Goal: Task Accomplishment & Management: Use online tool/utility

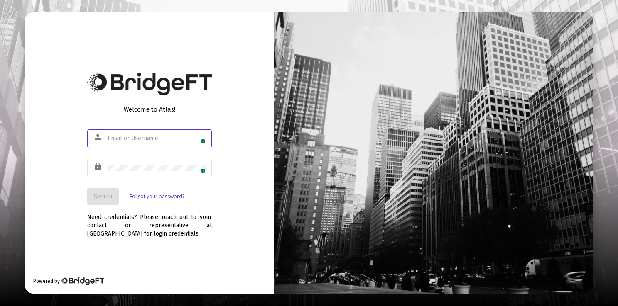
click at [165, 135] on div "1" at bounding box center [158, 138] width 100 height 20
click at [205, 141] on span "1" at bounding box center [203, 141] width 5 height 5
type input "[PERSON_NAME][EMAIL_ADDRESS][DOMAIN_NAME]"
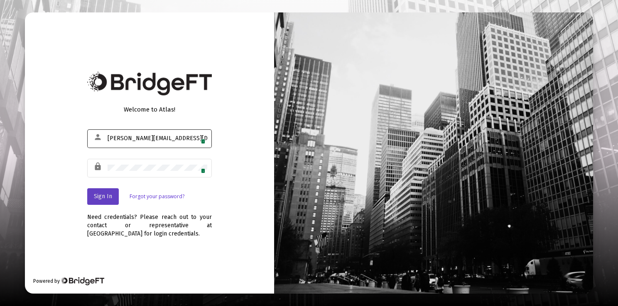
click at [108, 199] on span "Sign In" at bounding box center [103, 196] width 18 height 7
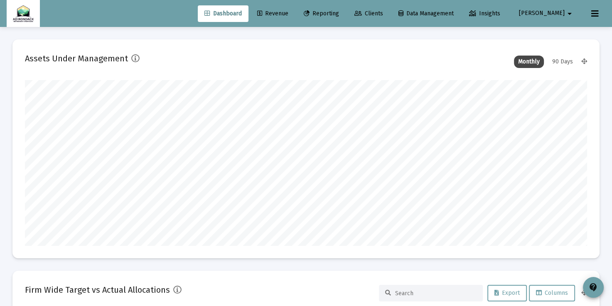
scroll to position [166, 561]
type input "[DATE]"
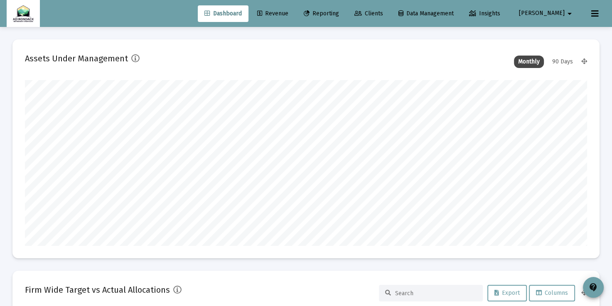
click at [566, 13] on mat-icon "arrow_drop_down" at bounding box center [569, 13] width 10 height 17
click at [564, 32] on span "Settings" at bounding box center [566, 35] width 24 height 20
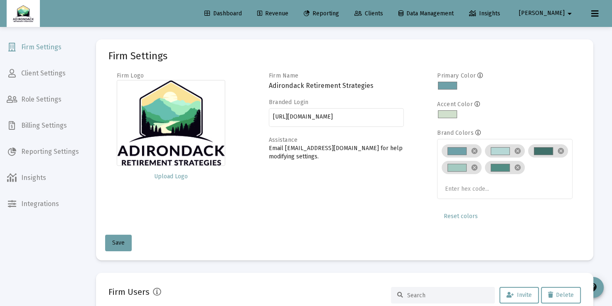
click at [54, 77] on span "Client Settings" at bounding box center [43, 74] width 86 height 20
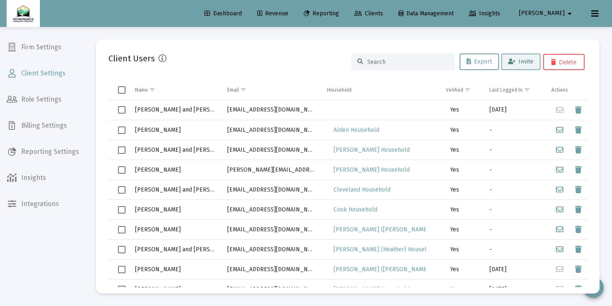
click at [517, 61] on span "Invite" at bounding box center [520, 61] width 25 height 7
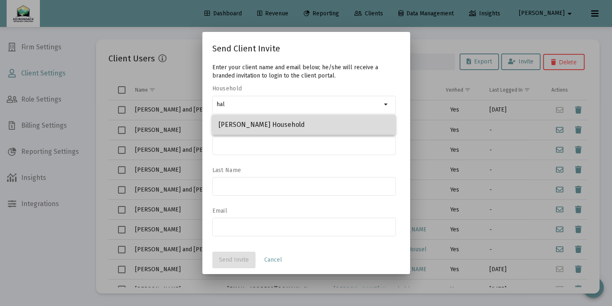
click at [326, 119] on span "[PERSON_NAME] Household" at bounding box center [303, 125] width 170 height 20
type input "[PERSON_NAME] Household"
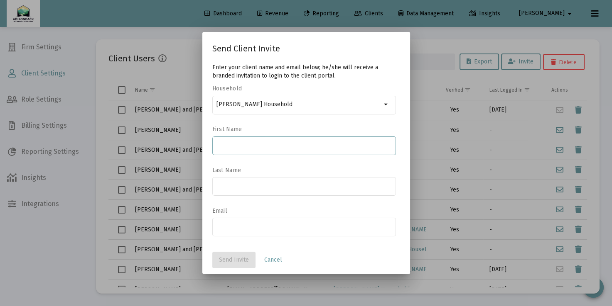
click at [329, 145] on input at bounding box center [303, 145] width 175 height 7
type input "[PERSON_NAME] and [PERSON_NAME]"
click at [279, 180] on div at bounding box center [303, 186] width 175 height 20
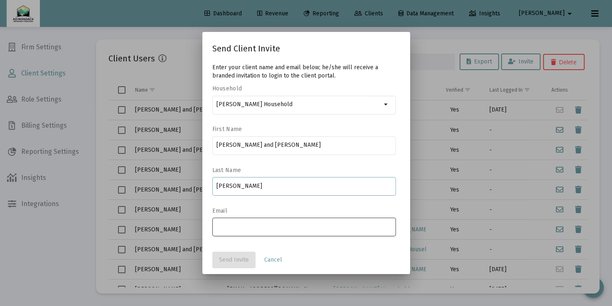
type input "[PERSON_NAME]"
drag, startPoint x: 254, startPoint y: 225, endPoint x: 247, endPoint y: 225, distance: 7.1
click at [247, 225] on input "email" at bounding box center [303, 227] width 175 height 7
click at [224, 230] on input "email" at bounding box center [303, 227] width 175 height 7
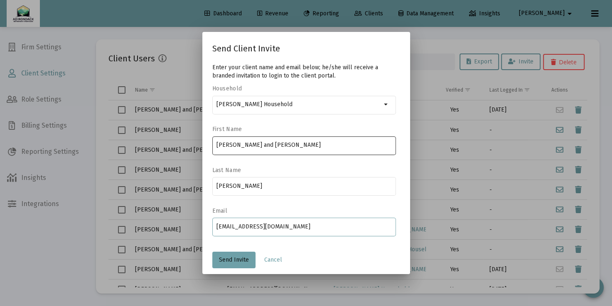
type input "[EMAIL_ADDRESS][DOMAIN_NAME]"
drag, startPoint x: 231, startPoint y: 145, endPoint x: 269, endPoint y: 145, distance: 37.8
click at [269, 145] on input "[PERSON_NAME] and [PERSON_NAME]" at bounding box center [303, 145] width 175 height 7
type input "Mark"
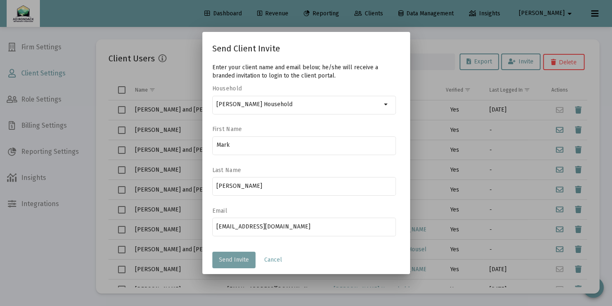
click at [236, 258] on span "Send Invite" at bounding box center [234, 260] width 30 height 7
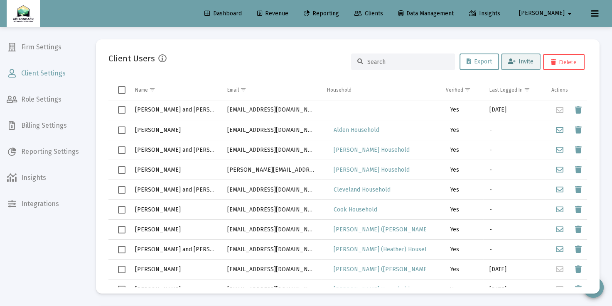
click at [524, 62] on span "Invite" at bounding box center [520, 61] width 25 height 7
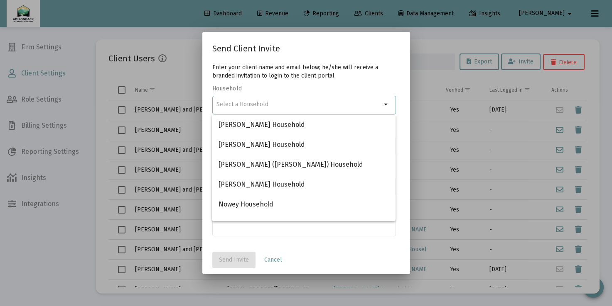
click at [371, 105] on input at bounding box center [298, 104] width 165 height 7
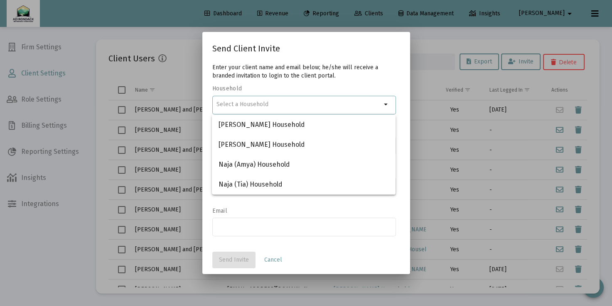
type input "j"
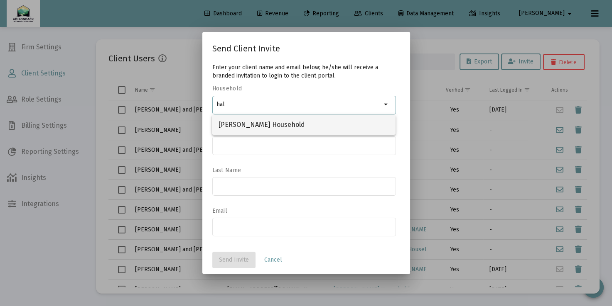
click at [305, 125] on span "[PERSON_NAME] Household" at bounding box center [303, 125] width 170 height 20
type input "[PERSON_NAME] Household"
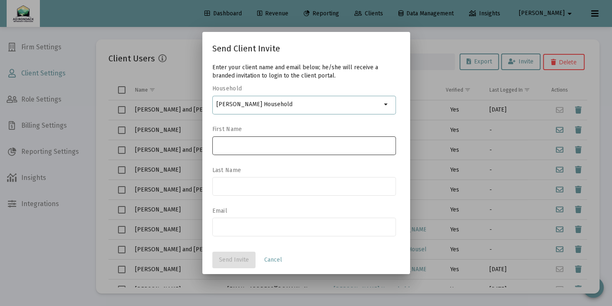
click at [294, 143] on input at bounding box center [303, 145] width 175 height 7
type input "[PERSON_NAME]"
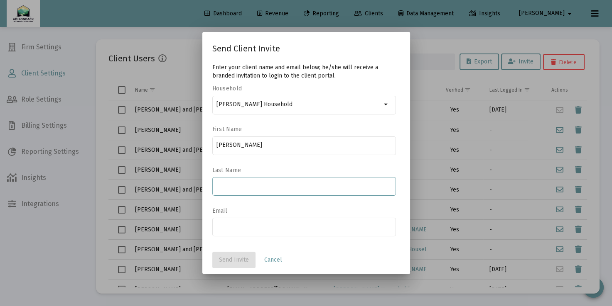
click at [270, 185] on input at bounding box center [303, 186] width 175 height 7
type input "[PERSON_NAME]"
click at [250, 225] on input "email" at bounding box center [303, 227] width 175 height 7
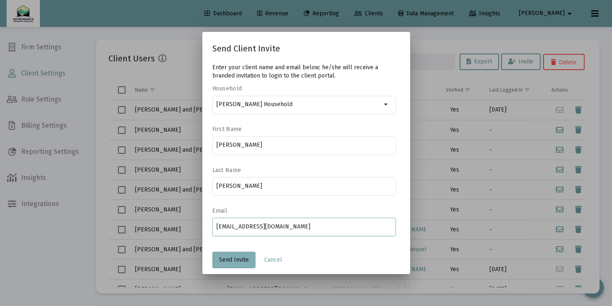
type input "[EMAIL_ADDRESS][DOMAIN_NAME]"
click at [247, 262] on span "Send Invite" at bounding box center [234, 260] width 30 height 7
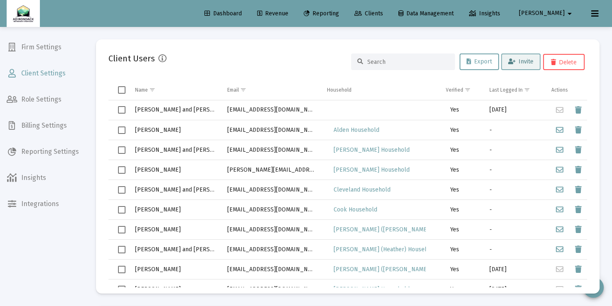
click at [518, 61] on span "Invite" at bounding box center [520, 61] width 25 height 7
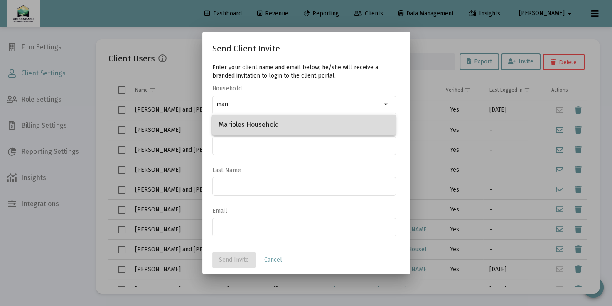
drag, startPoint x: 319, startPoint y: 125, endPoint x: 286, endPoint y: 128, distance: 33.3
click at [286, 128] on span "Marioles Household" at bounding box center [303, 125] width 170 height 20
type input "Marioles Household"
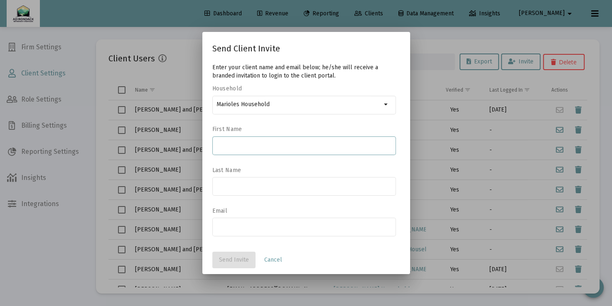
click at [276, 144] on input at bounding box center [303, 145] width 175 height 7
type input "[PERSON_NAME] and [PERSON_NAME]"
click at [233, 189] on input at bounding box center [303, 186] width 175 height 7
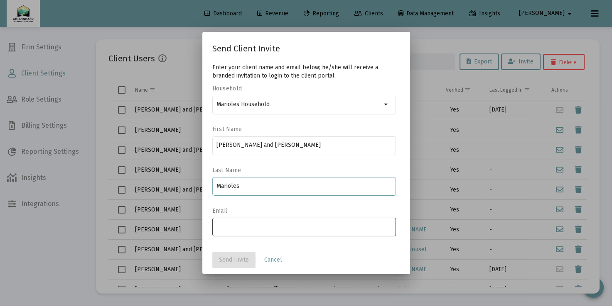
type input "Marioles"
drag, startPoint x: 227, startPoint y: 226, endPoint x: 223, endPoint y: 228, distance: 4.6
click at [223, 228] on input "email" at bounding box center [303, 227] width 175 height 7
type input "[EMAIL_ADDRESS][DOMAIN_NAME]"
click at [235, 258] on span "Send Invite" at bounding box center [234, 260] width 30 height 7
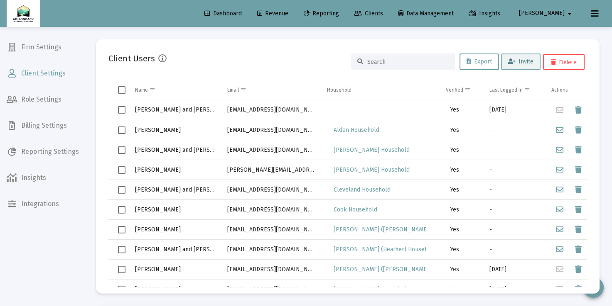
click at [523, 59] on span "Invite" at bounding box center [520, 61] width 25 height 7
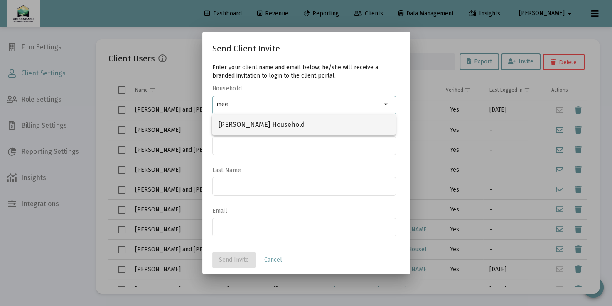
click at [267, 122] on span "[PERSON_NAME] Household" at bounding box center [303, 125] width 170 height 20
type input "[PERSON_NAME] Household"
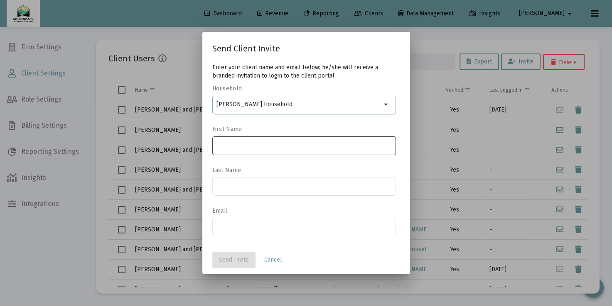
click at [262, 143] on input at bounding box center [303, 145] width 175 height 7
type input "[PERSON_NAME]"
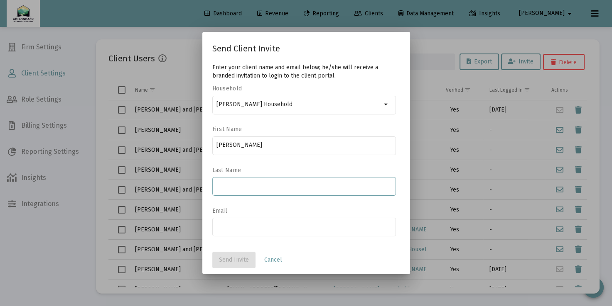
click at [247, 187] on input at bounding box center [303, 186] width 175 height 7
type input "[PERSON_NAME]"
click at [232, 226] on input "email" at bounding box center [303, 227] width 175 height 7
click at [221, 227] on input "email" at bounding box center [303, 227] width 175 height 7
type input "[EMAIL_ADDRESS][DOMAIN_NAME]"
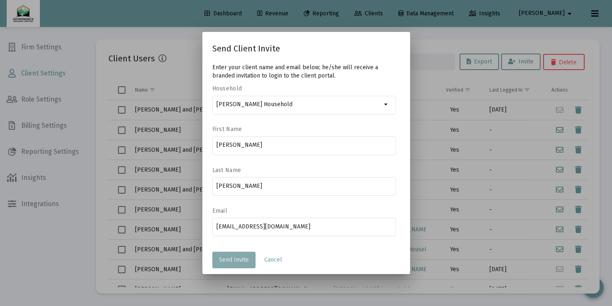
click at [240, 254] on button "Send Invite" at bounding box center [233, 260] width 43 height 17
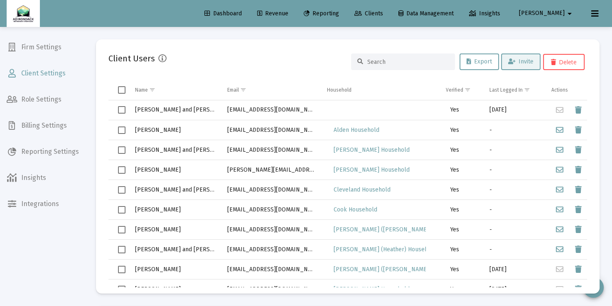
click at [288, 12] on span "Revenue" at bounding box center [272, 13] width 31 height 7
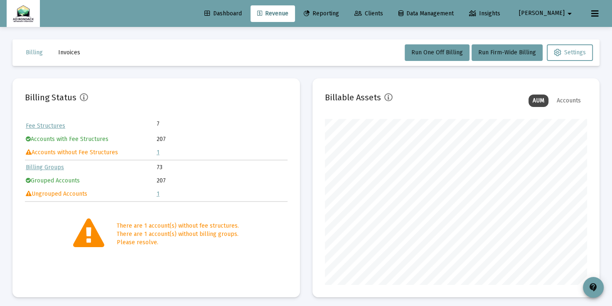
scroll to position [166, 262]
click at [158, 154] on link "1" at bounding box center [158, 152] width 3 height 7
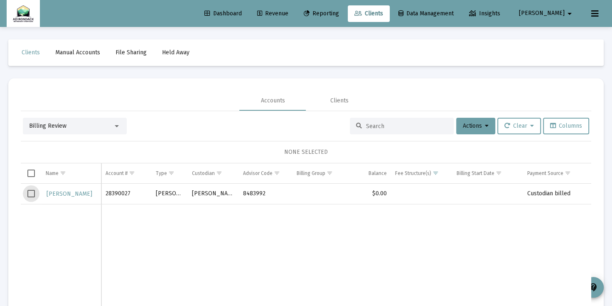
click at [30, 194] on span "Select row" at bounding box center [30, 193] width 7 height 7
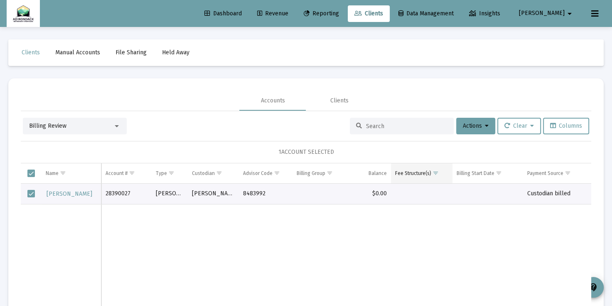
click at [434, 174] on span "Show filter options for column 'Fee Structure(s)'" at bounding box center [435, 173] width 6 height 6
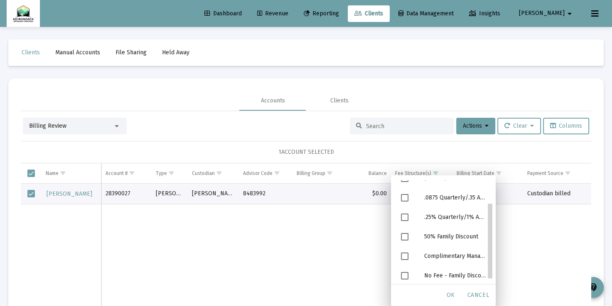
scroll to position [37, 0]
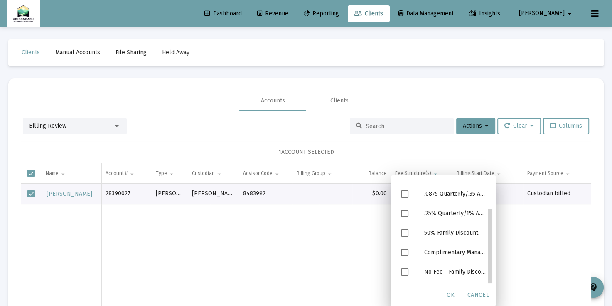
drag, startPoint x: 490, startPoint y: 251, endPoint x: 490, endPoint y: 290, distance: 39.0
click at [490, 290] on body "Dashboard Revenue Reporting Clients Data Management Insights [PERSON_NAME] Inte…" at bounding box center [306, 153] width 612 height 306
click at [404, 254] on span "Filter options" at bounding box center [404, 252] width 7 height 7
click at [447, 295] on span "OK" at bounding box center [450, 295] width 8 height 7
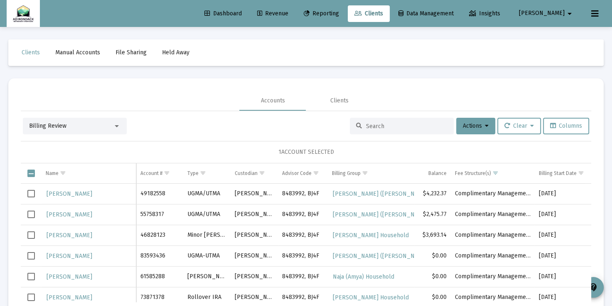
click at [288, 12] on span "Revenue" at bounding box center [272, 13] width 31 height 7
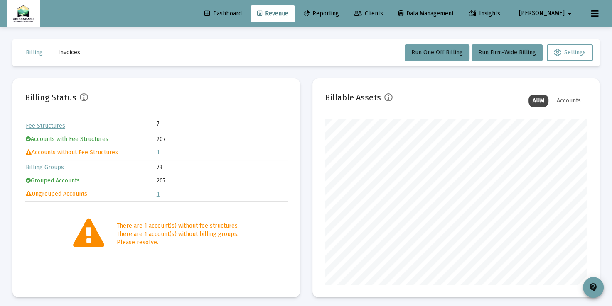
scroll to position [166, 262]
click at [157, 152] on link "1" at bounding box center [158, 152] width 3 height 7
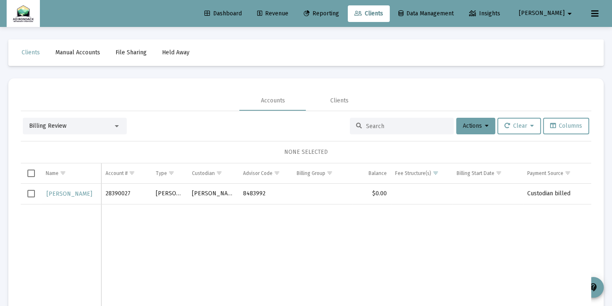
click at [32, 193] on span "Select row" at bounding box center [30, 193] width 7 height 7
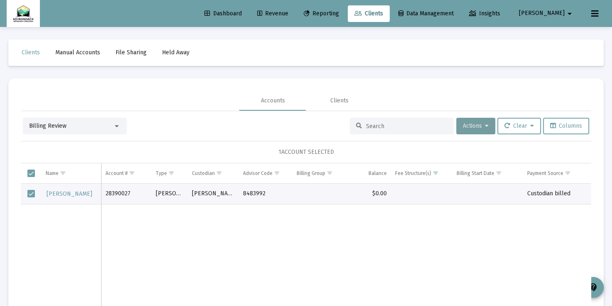
click at [486, 124] on button "Actions" at bounding box center [475, 126] width 39 height 17
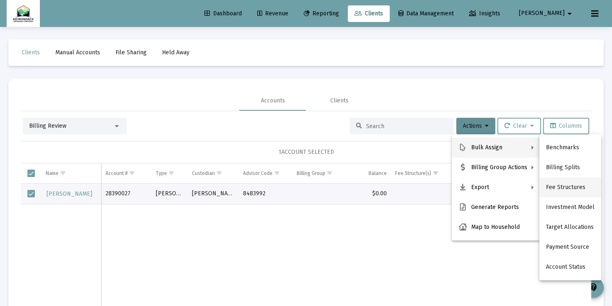
click at [555, 189] on button "Fee Structures" at bounding box center [570, 188] width 62 height 20
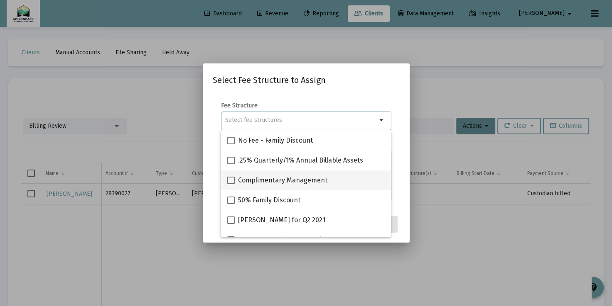
click at [230, 179] on span at bounding box center [230, 180] width 7 height 7
click at [230, 184] on input "Complimentary Management" at bounding box center [230, 184] width 0 height 0
checkbox input "true"
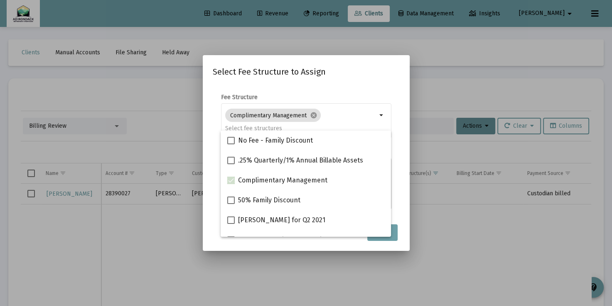
click at [401, 222] on mat-dialog-container "Select Fee Structure to Assign Fee Structure Complimentary Management cancel ar…" at bounding box center [306, 153] width 207 height 196
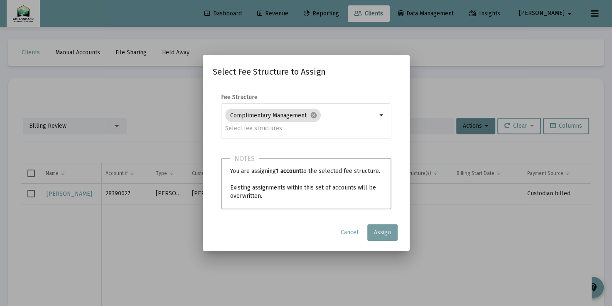
click at [377, 233] on span "Assign" at bounding box center [382, 232] width 17 height 7
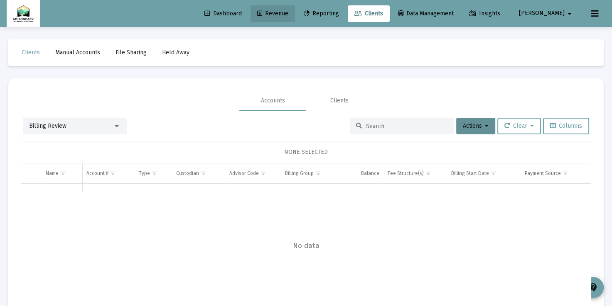
click at [295, 9] on link "Revenue" at bounding box center [272, 13] width 44 height 17
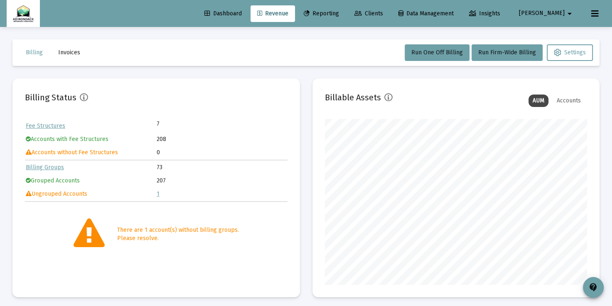
scroll to position [166, 262]
click at [158, 192] on link "1" at bounding box center [158, 194] width 3 height 7
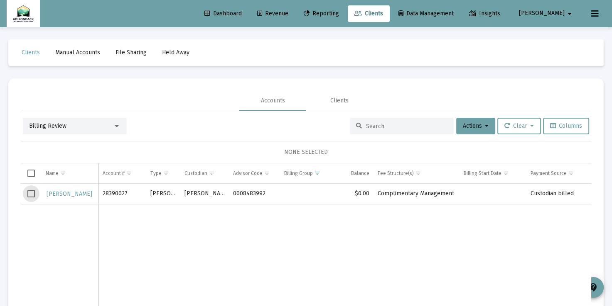
click at [32, 191] on span "Select row" at bounding box center [30, 193] width 7 height 7
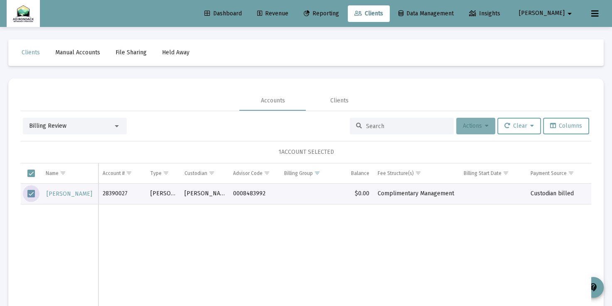
click at [485, 127] on icon at bounding box center [487, 126] width 4 height 6
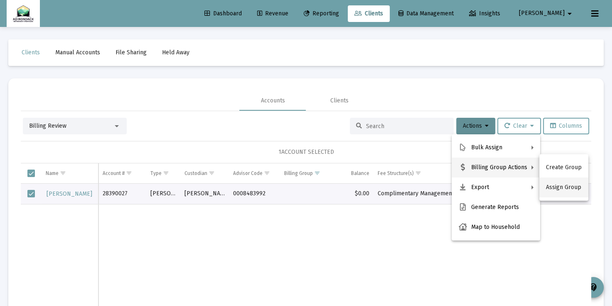
click at [551, 186] on button "Assign Group" at bounding box center [563, 188] width 49 height 20
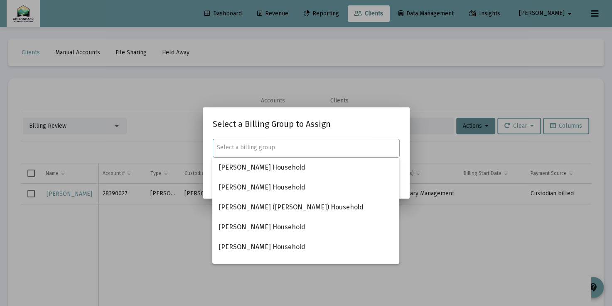
click at [357, 147] on input "text" at bounding box center [306, 148] width 178 height 7
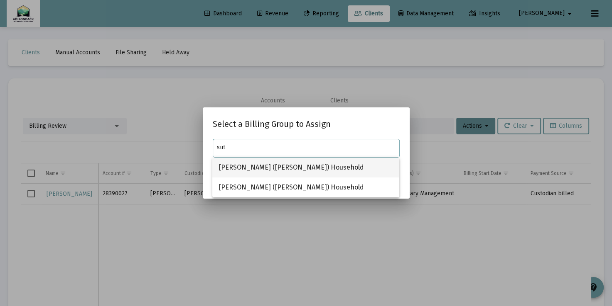
click at [313, 166] on span "[PERSON_NAME] ([PERSON_NAME]) Household" at bounding box center [306, 168] width 174 height 20
type input "[PERSON_NAME] ([PERSON_NAME]) Household"
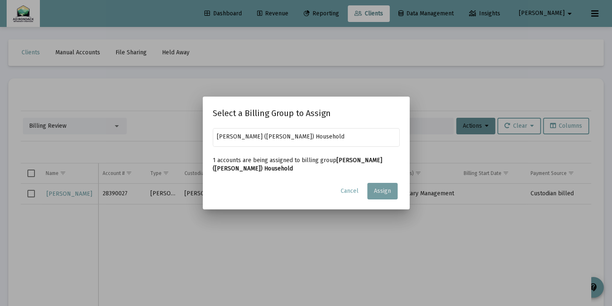
click at [387, 190] on span "Assign" at bounding box center [382, 191] width 17 height 7
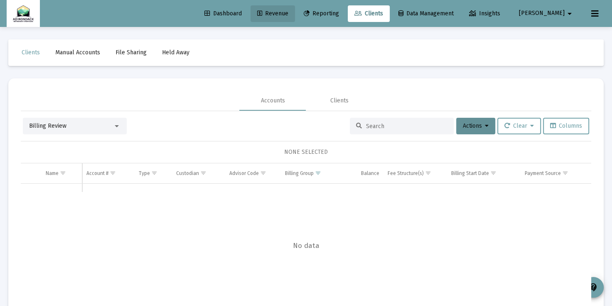
click at [288, 11] on span "Revenue" at bounding box center [272, 13] width 31 height 7
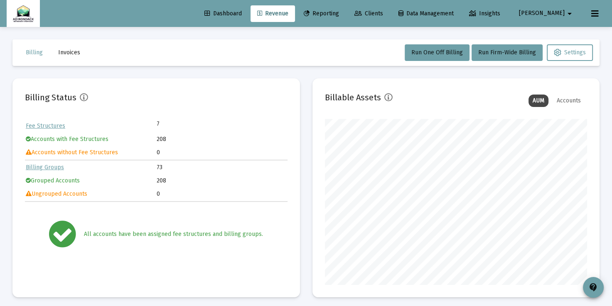
scroll to position [166, 262]
click at [383, 13] on span "Clients" at bounding box center [368, 13] width 29 height 7
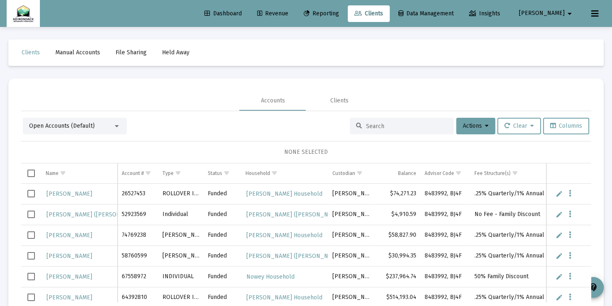
click at [118, 124] on div at bounding box center [116, 126] width 7 height 7
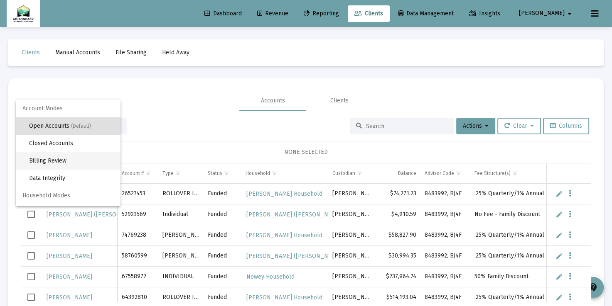
click at [82, 159] on span "Billing Review" at bounding box center [71, 160] width 85 height 17
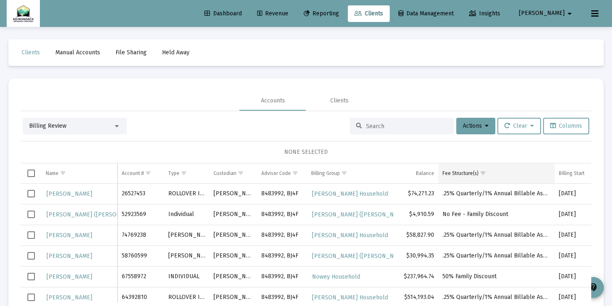
click at [468, 172] on div "Fee Structure(s)" at bounding box center [460, 173] width 36 height 7
click at [458, 169] on td "Fee Structure(s)" at bounding box center [496, 174] width 116 height 20
click at [30, 171] on span "Select all" at bounding box center [30, 173] width 7 height 7
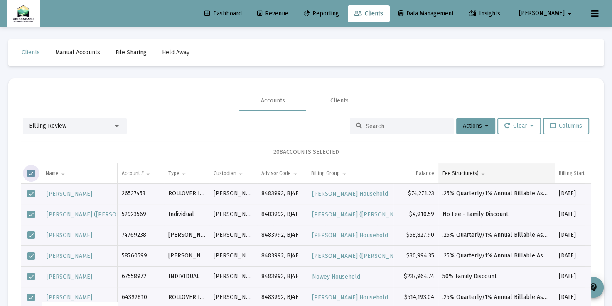
click at [450, 174] on div "Fee Structure(s)" at bounding box center [460, 173] width 36 height 7
click at [482, 172] on span "Show filter options for column 'Fee Structure(s)'" at bounding box center [483, 173] width 6 height 6
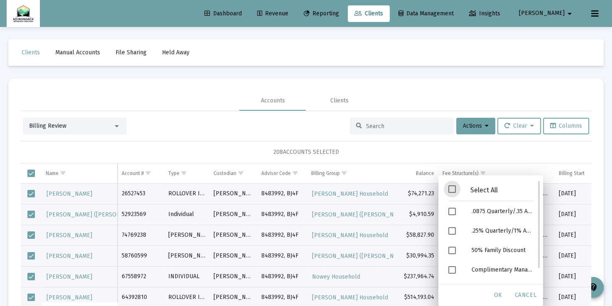
click at [452, 189] on span "Filter options" at bounding box center [451, 189] width 7 height 7
click at [501, 293] on span "OK" at bounding box center [498, 295] width 8 height 7
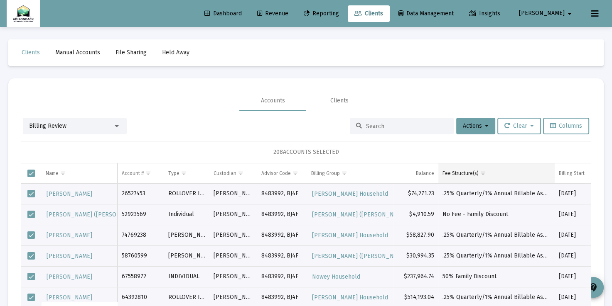
click at [484, 174] on span "Show filter options for column 'Fee Structure(s)'" at bounding box center [483, 173] width 6 height 6
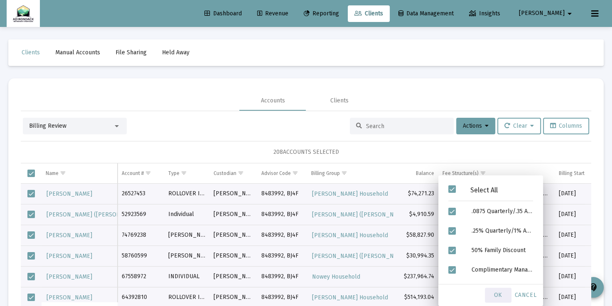
click at [500, 293] on span "OK" at bounding box center [498, 295] width 8 height 7
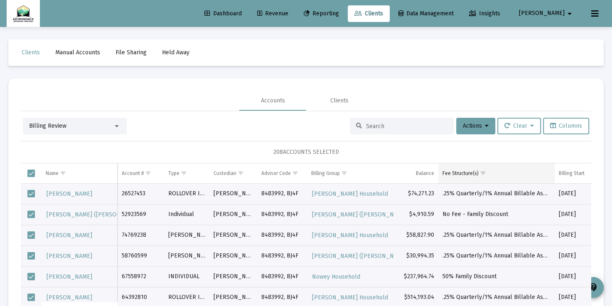
click at [468, 172] on div "Fee Structure(s)" at bounding box center [460, 173] width 36 height 7
click at [485, 172] on span "Show filter options for column 'Fee Structure(s)'" at bounding box center [483, 173] width 6 height 6
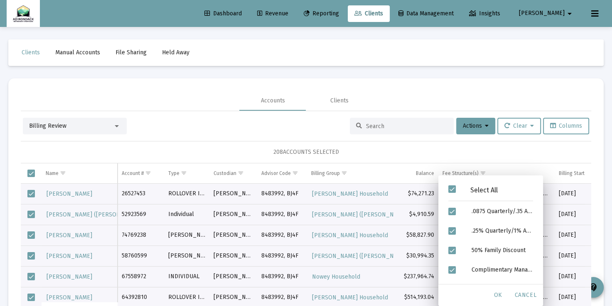
click at [522, 152] on div "208 ACCOUNTS SELECTED" at bounding box center [306, 152] width 570 height 22
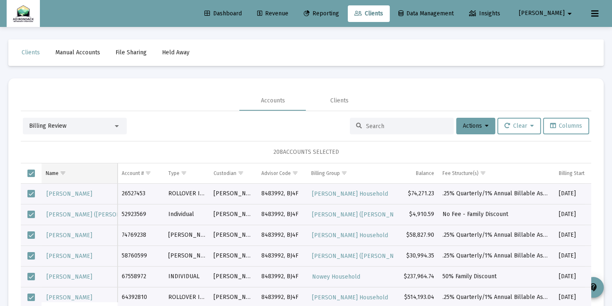
click at [63, 172] on span "Show filter options for column 'Name'" at bounding box center [63, 173] width 6 height 6
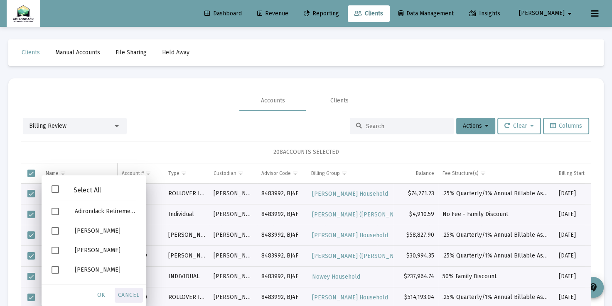
click at [124, 295] on span "Cancel" at bounding box center [129, 295] width 22 height 7
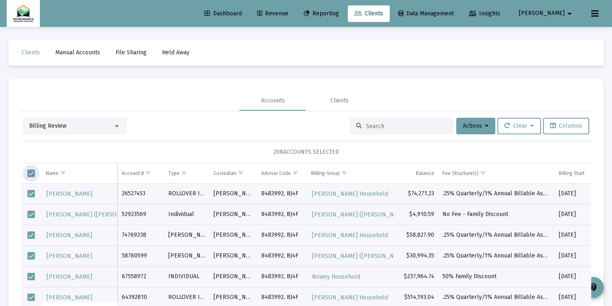
click at [32, 174] on span "Select all" at bounding box center [30, 173] width 7 height 7
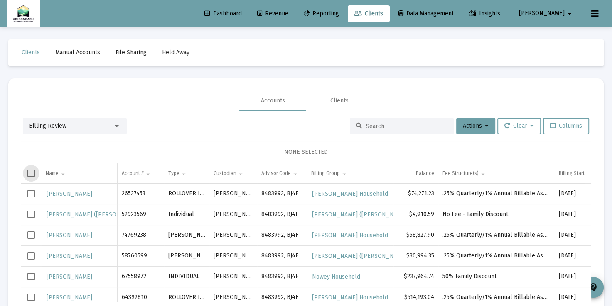
click at [32, 174] on span "Select all" at bounding box center [30, 173] width 7 height 7
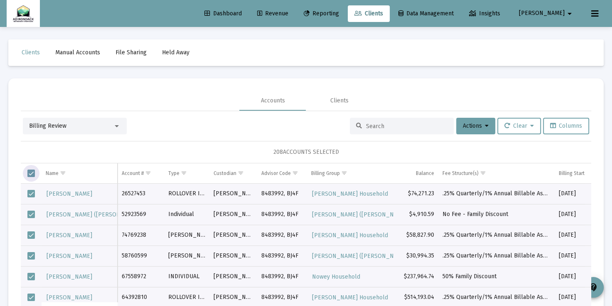
click at [29, 172] on span "Select all" at bounding box center [30, 173] width 7 height 7
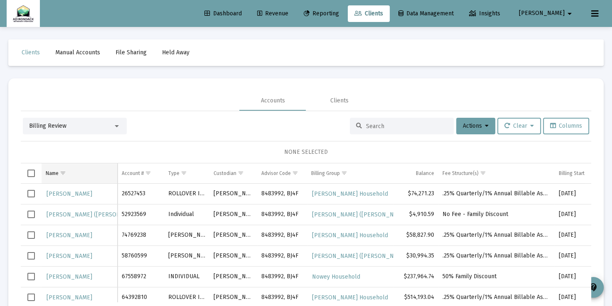
click at [65, 172] on span "Show filter options for column 'Name'" at bounding box center [63, 173] width 6 height 6
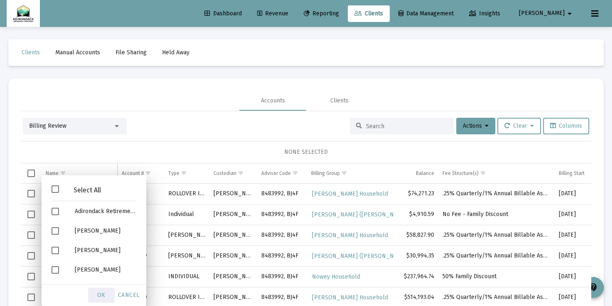
click at [98, 291] on div "OK" at bounding box center [101, 295] width 27 height 15
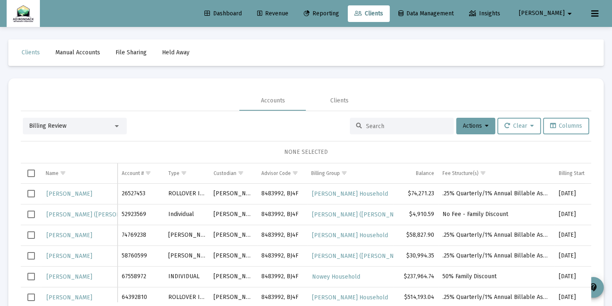
click at [135, 152] on div "NONE SELECTED" at bounding box center [305, 152] width 557 height 8
click at [317, 174] on div "Billing Group" at bounding box center [325, 173] width 29 height 7
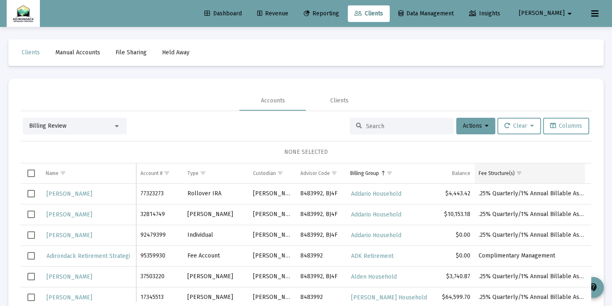
click at [492, 176] on td "Fee Structure(s)" at bounding box center [532, 174] width 116 height 20
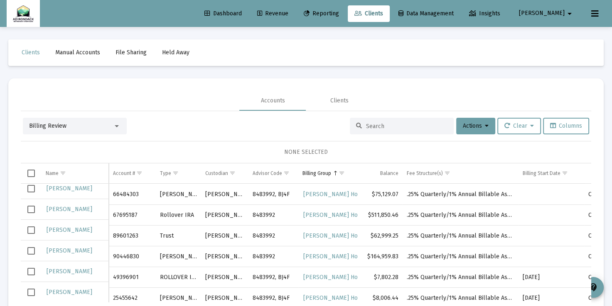
click at [288, 12] on span "Revenue" at bounding box center [272, 13] width 31 height 7
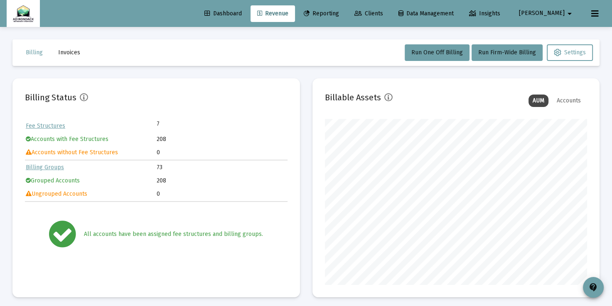
scroll to position [166, 262]
click at [499, 49] on span "Run Firm-Wide Billing" at bounding box center [507, 52] width 58 height 7
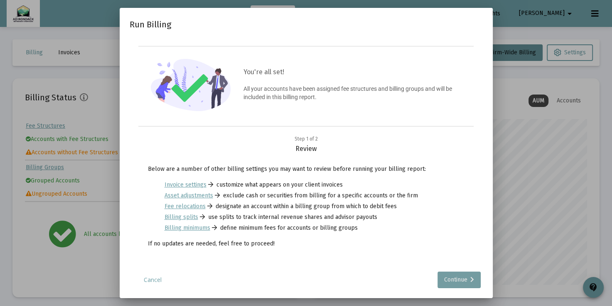
click at [465, 282] on div "Continue" at bounding box center [459, 280] width 30 height 17
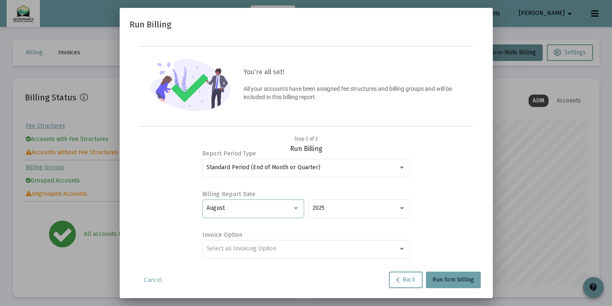
click at [294, 208] on div at bounding box center [296, 209] width 4 height 2
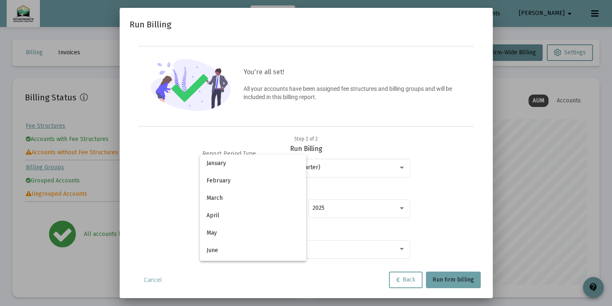
scroll to position [78, 0]
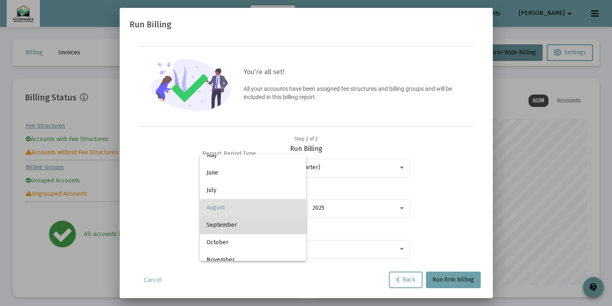
click at [289, 222] on span "September" at bounding box center [252, 225] width 93 height 17
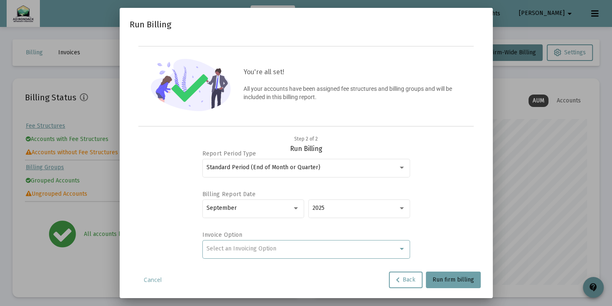
click at [402, 246] on div at bounding box center [401, 249] width 7 height 7
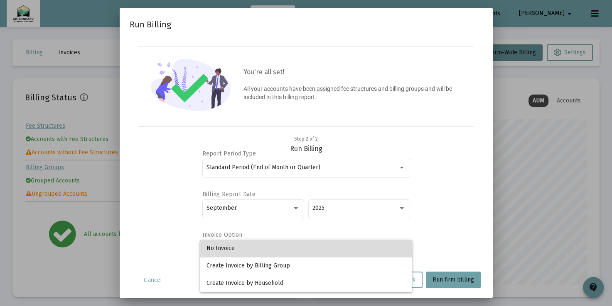
click at [401, 247] on span "No Invoice" at bounding box center [305, 248] width 199 height 17
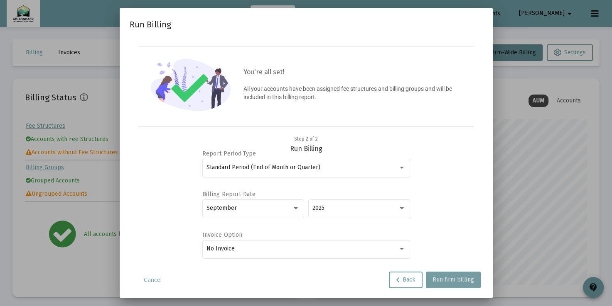
click at [464, 278] on span "Run firm billing" at bounding box center [453, 280] width 42 height 7
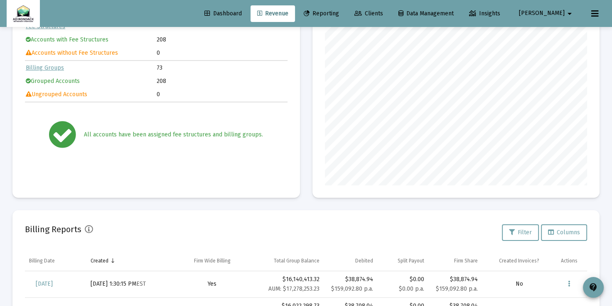
scroll to position [32, 0]
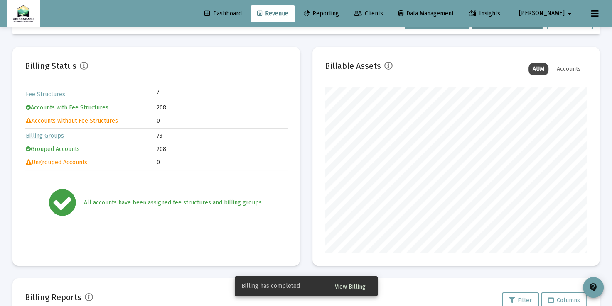
click at [348, 287] on span "View Billing" at bounding box center [350, 287] width 31 height 7
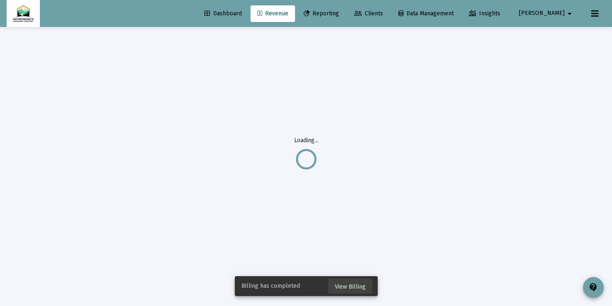
scroll to position [27, 0]
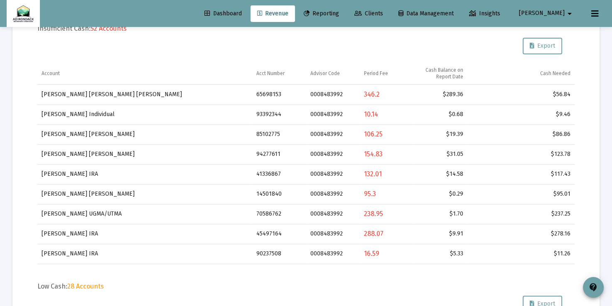
scroll to position [275, 0]
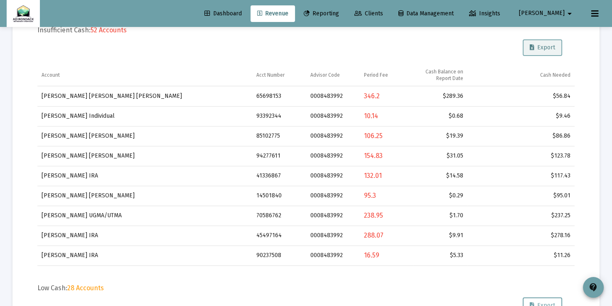
click at [554, 47] on span "Export" at bounding box center [541, 47] width 25 height 7
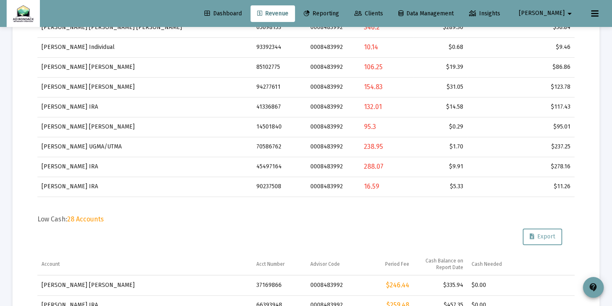
scroll to position [0, 0]
